Goal: Information Seeking & Learning: Learn about a topic

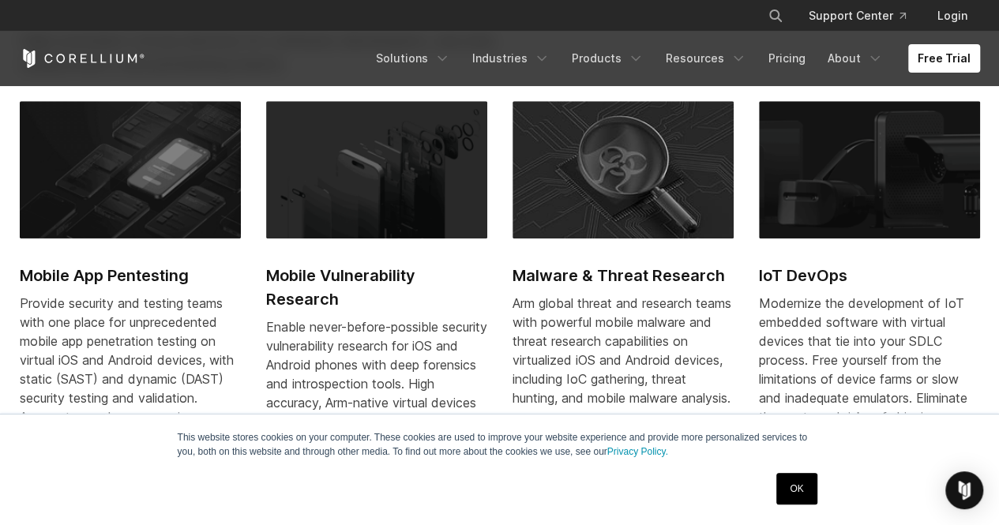
scroll to position [683, 0]
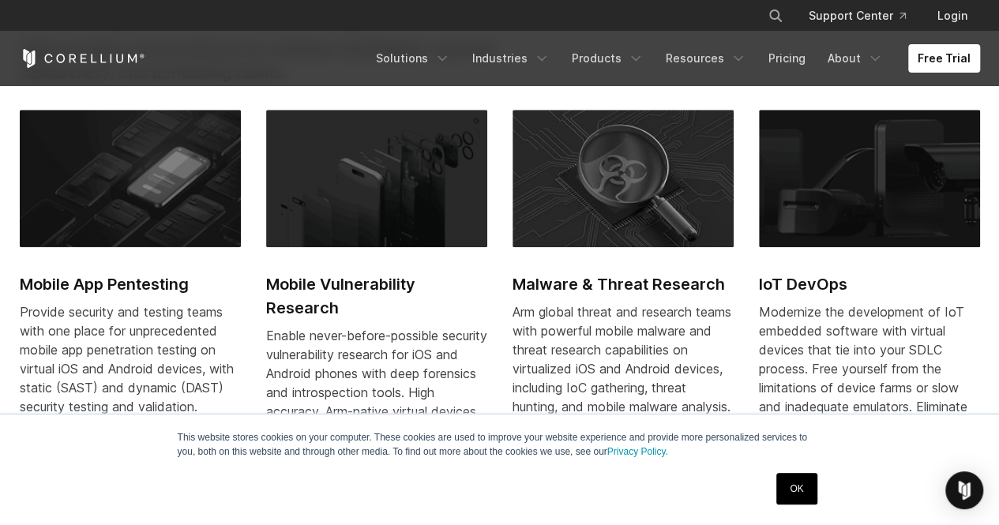
click at [793, 475] on link "OK" at bounding box center [797, 489] width 40 height 32
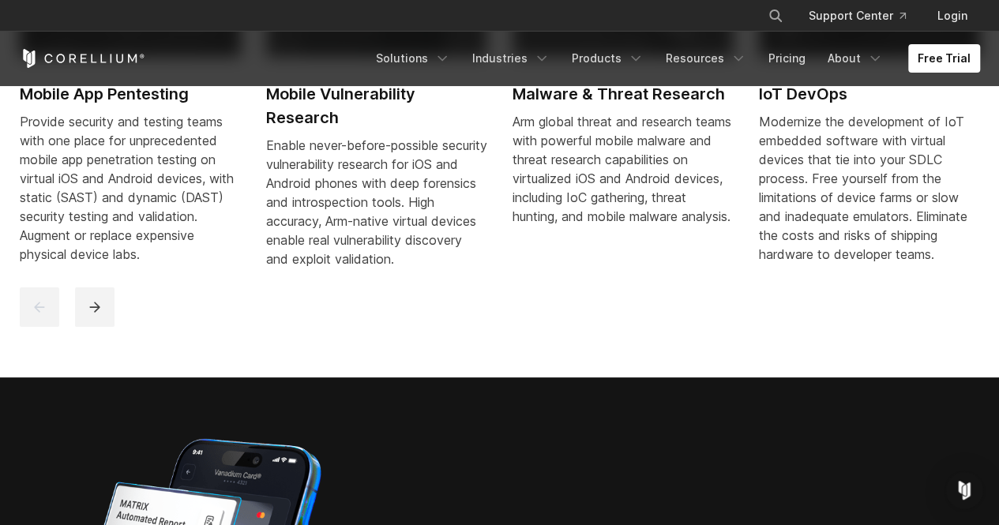
scroll to position [0, 0]
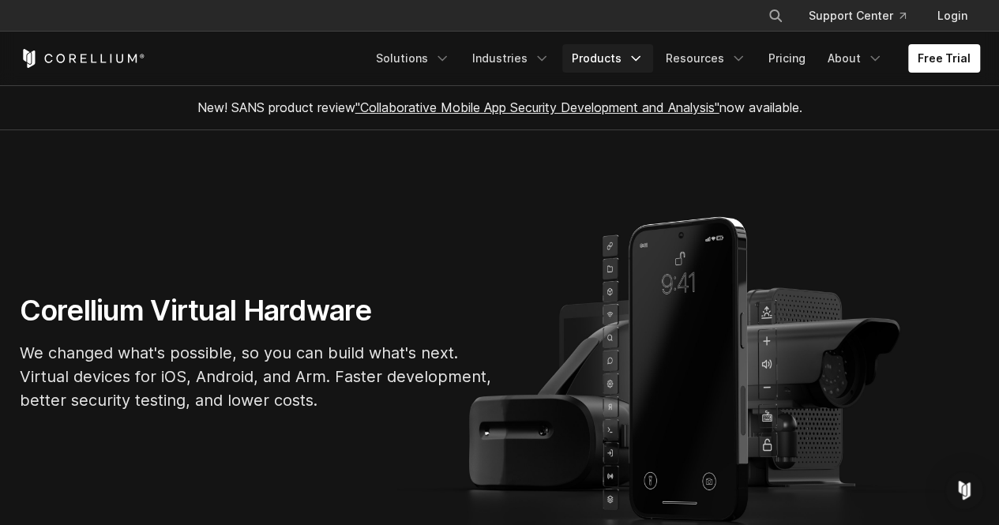
click at [643, 61] on icon "Navigation Menu" at bounding box center [636, 59] width 16 height 16
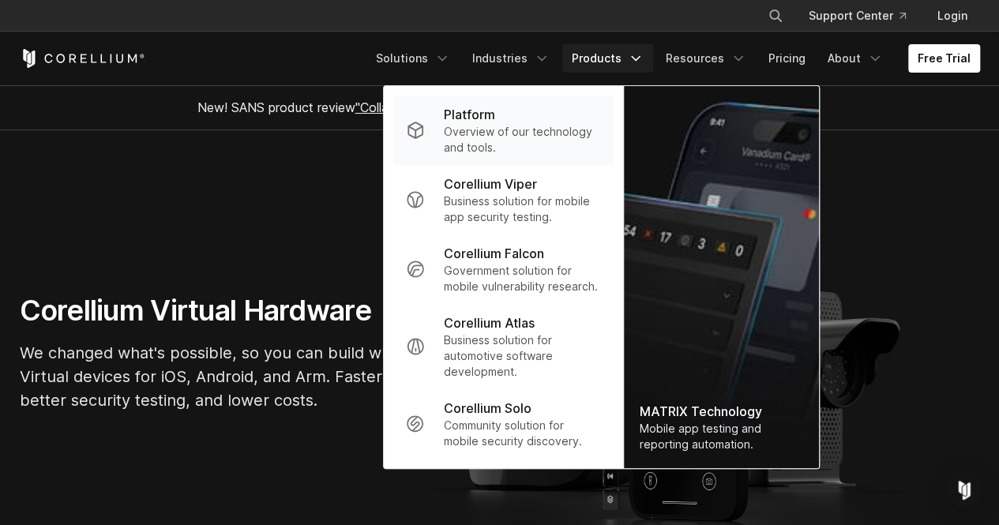
click at [502, 134] on p "Overview of our technology and tools." at bounding box center [522, 140] width 157 height 32
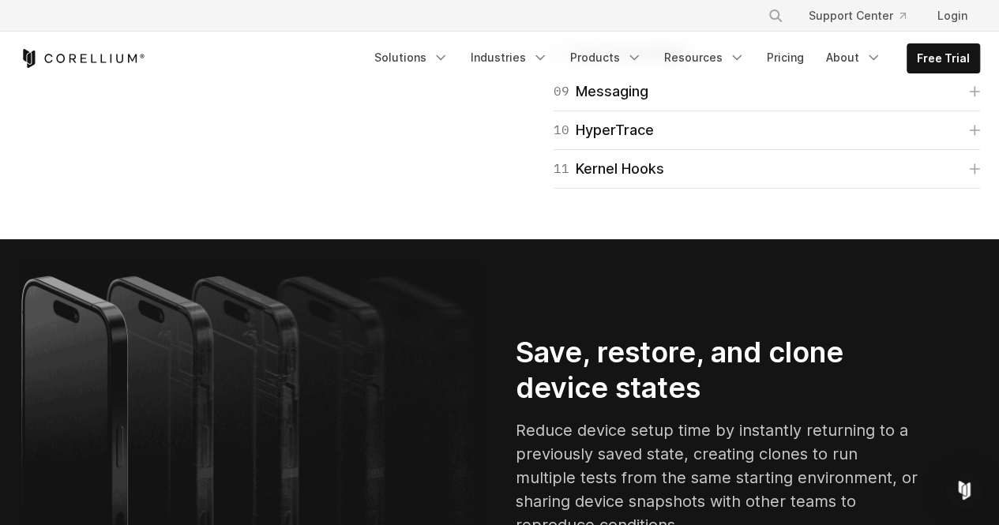
scroll to position [2773, 0]
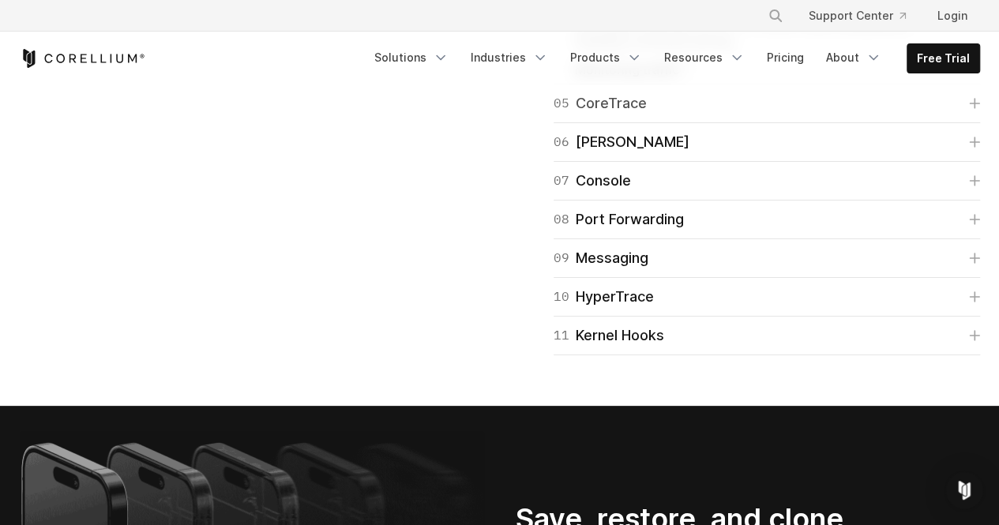
click at [609, 115] on div "05 CoreTrace" at bounding box center [600, 103] width 93 height 22
